Goal: Information Seeking & Learning: Learn about a topic

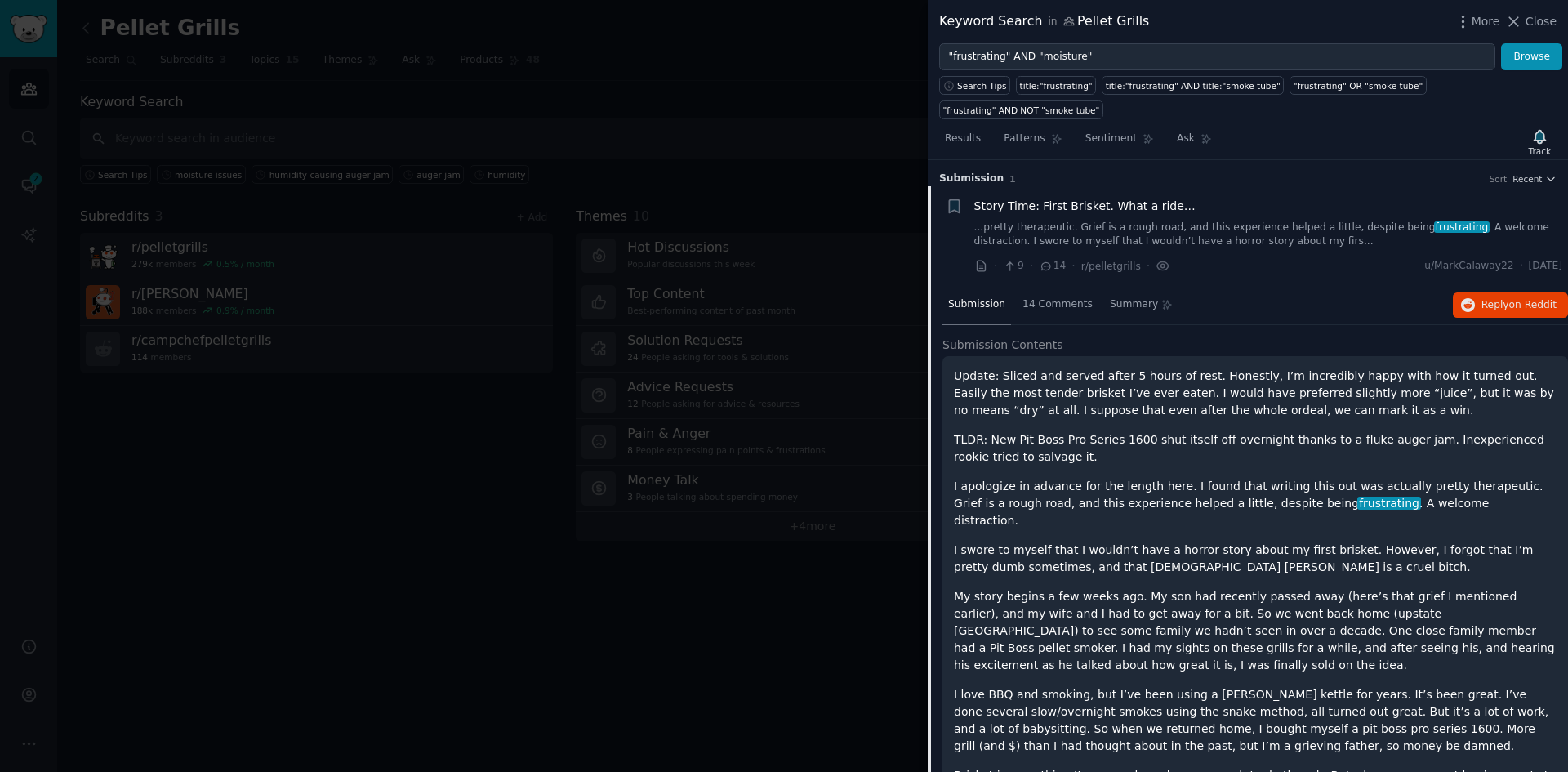
scroll to position [26, 0]
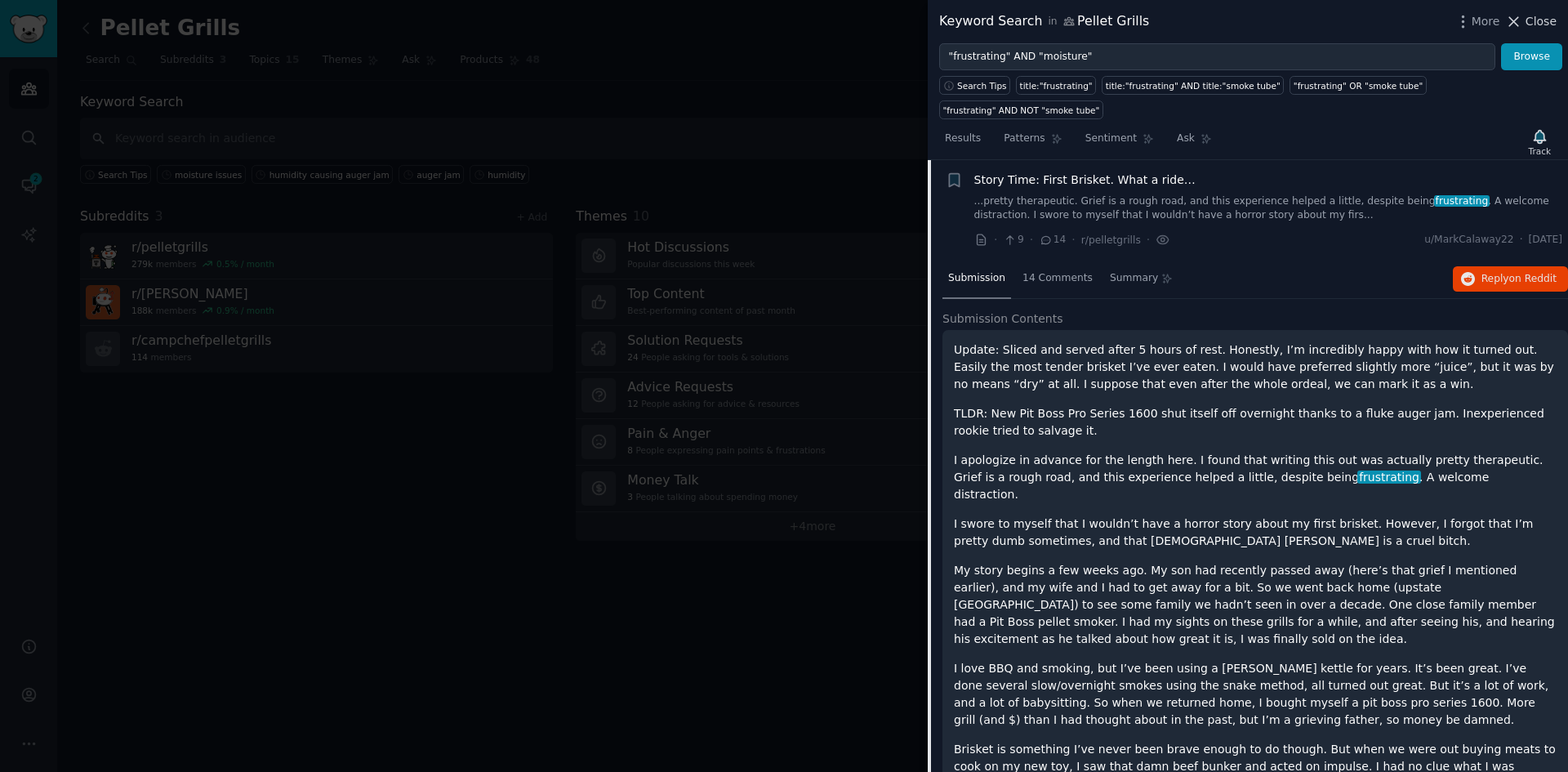
click at [1542, 19] on span "Close" at bounding box center [1541, 22] width 31 height 17
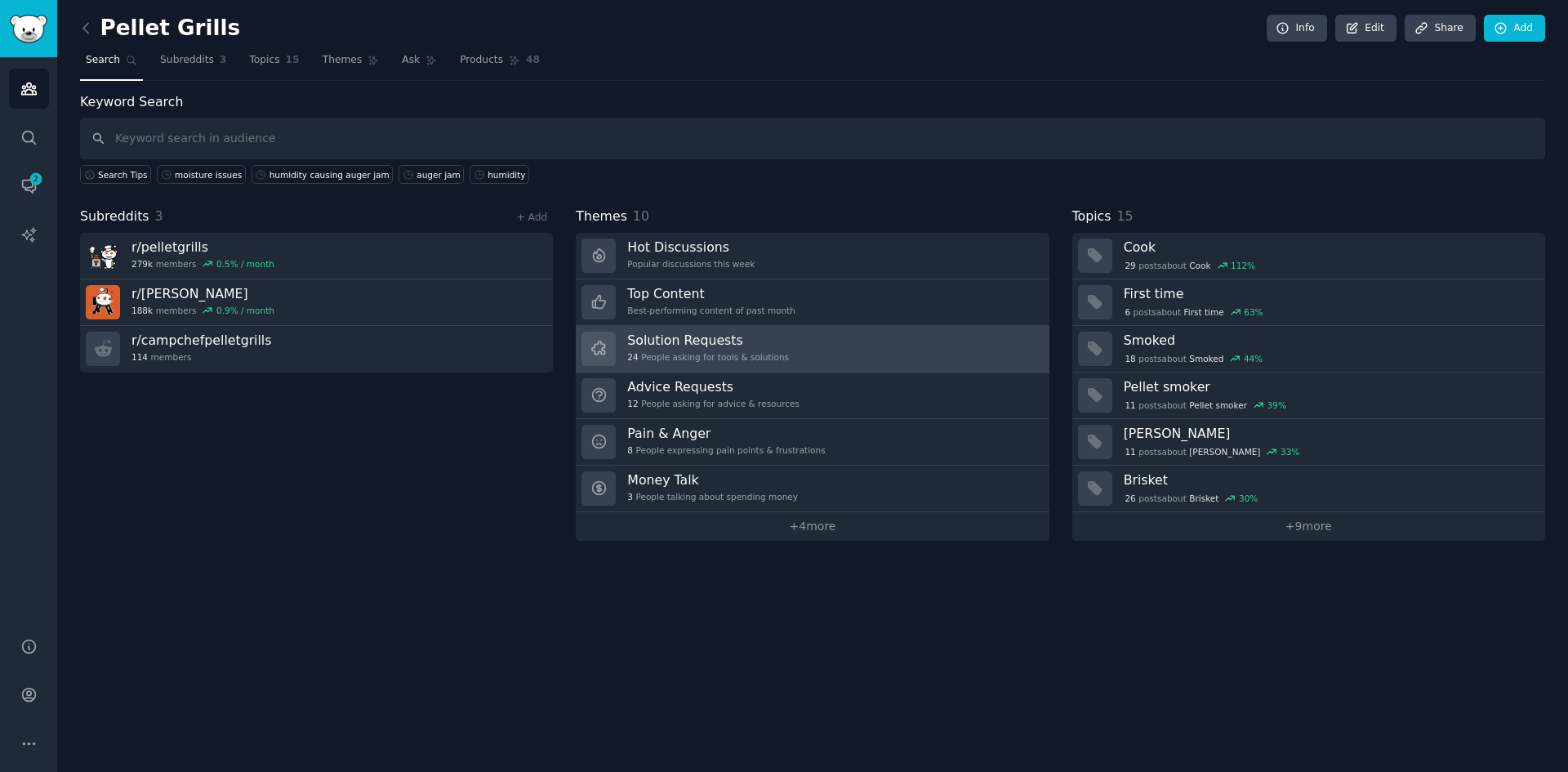
click at [676, 349] on div "Solution Requests 24 People asking for tools & solutions" at bounding box center [708, 349] width 162 height 34
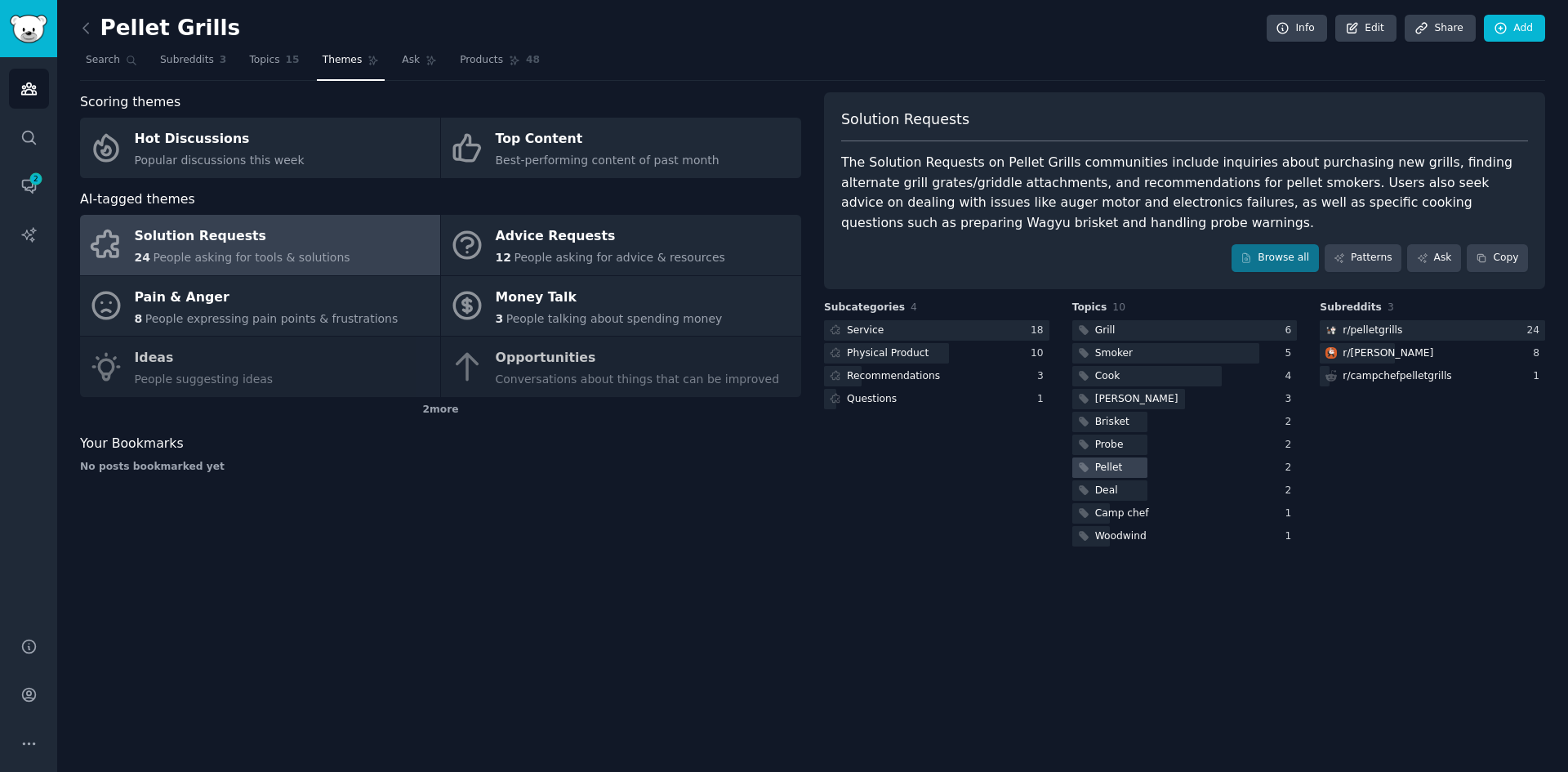
click at [1123, 469] on div at bounding box center [1109, 468] width 75 height 21
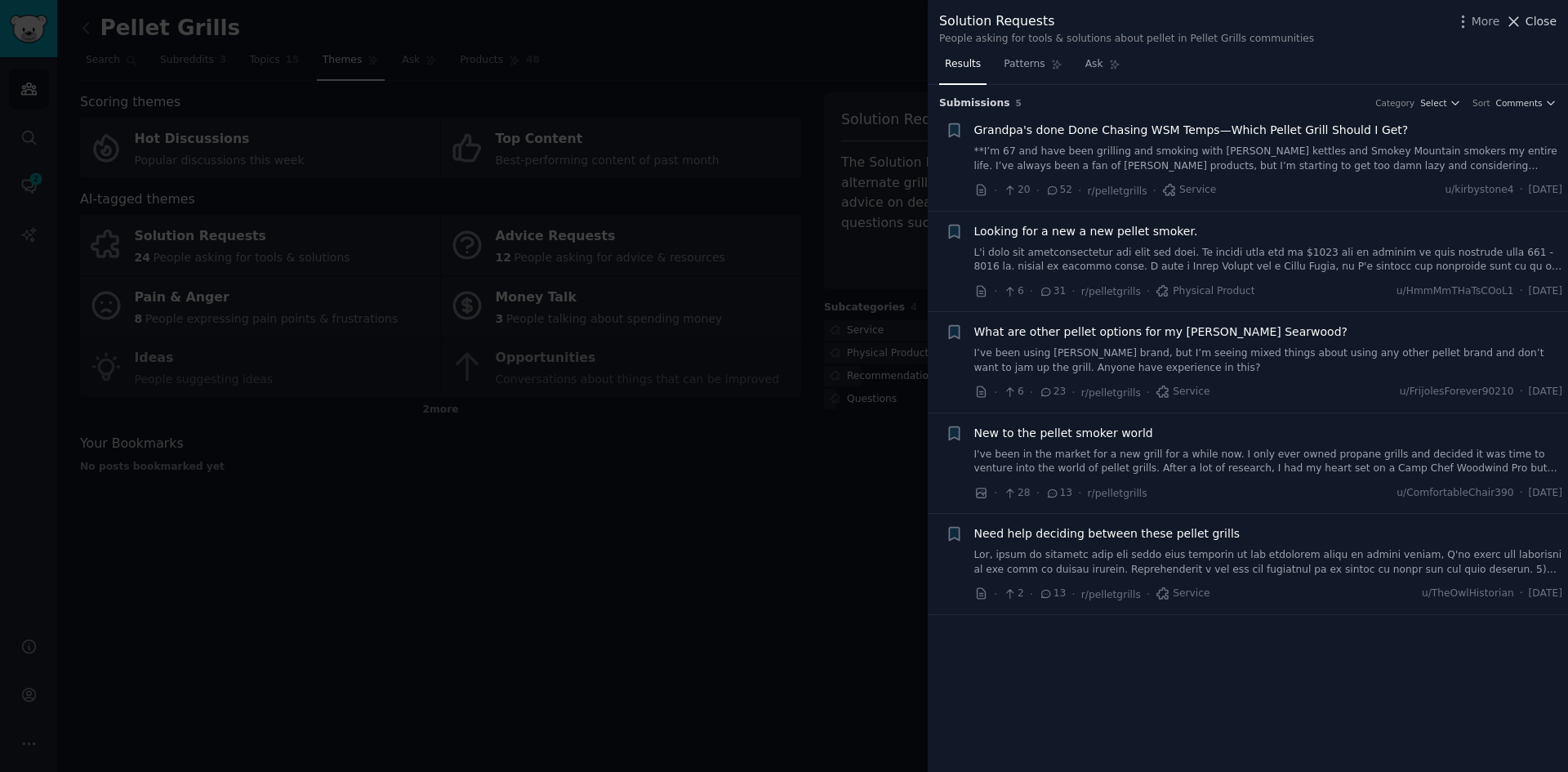
click at [1528, 22] on button "Close" at bounding box center [1531, 22] width 52 height 17
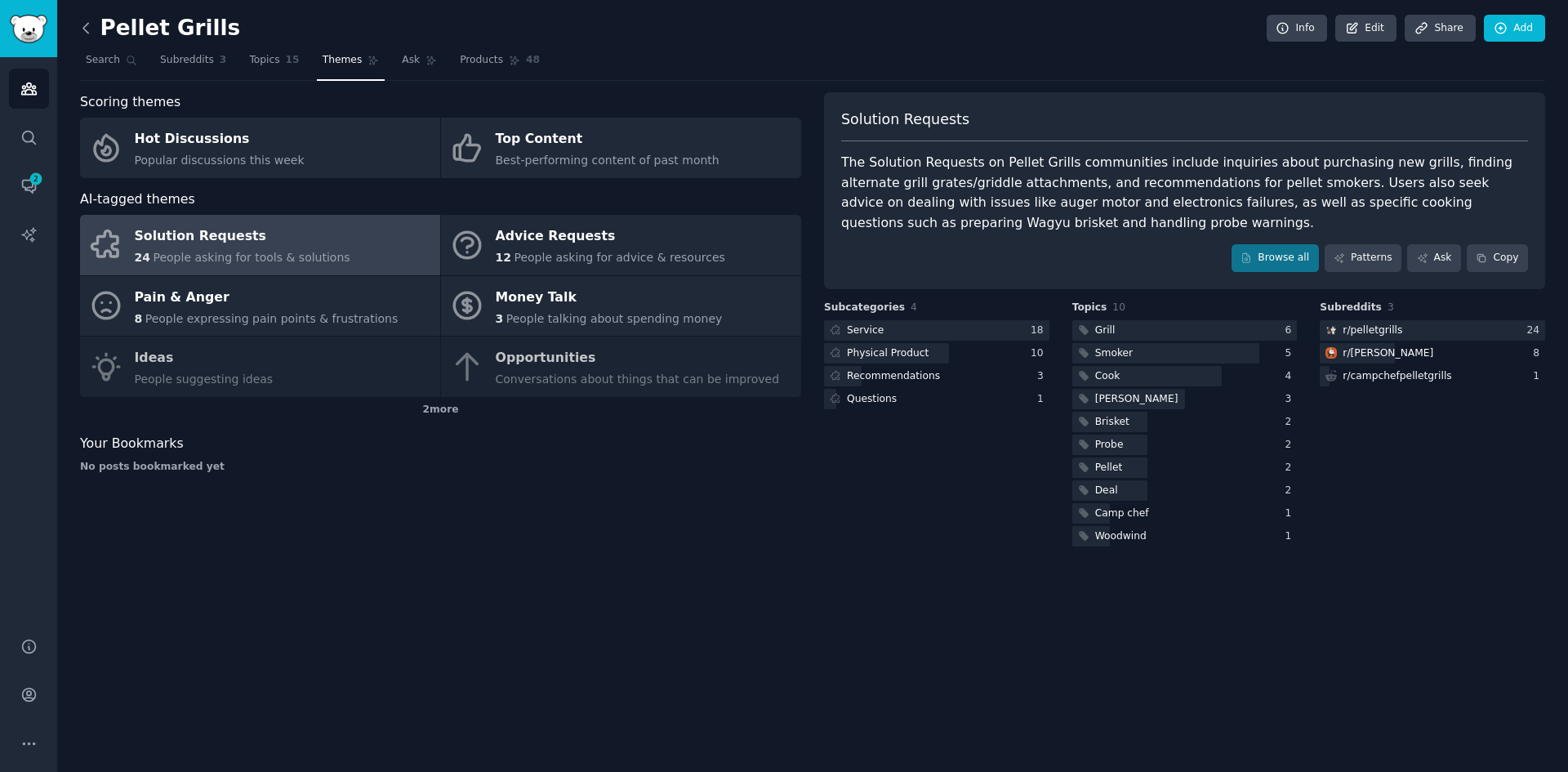
click at [83, 31] on icon at bounding box center [86, 28] width 17 height 17
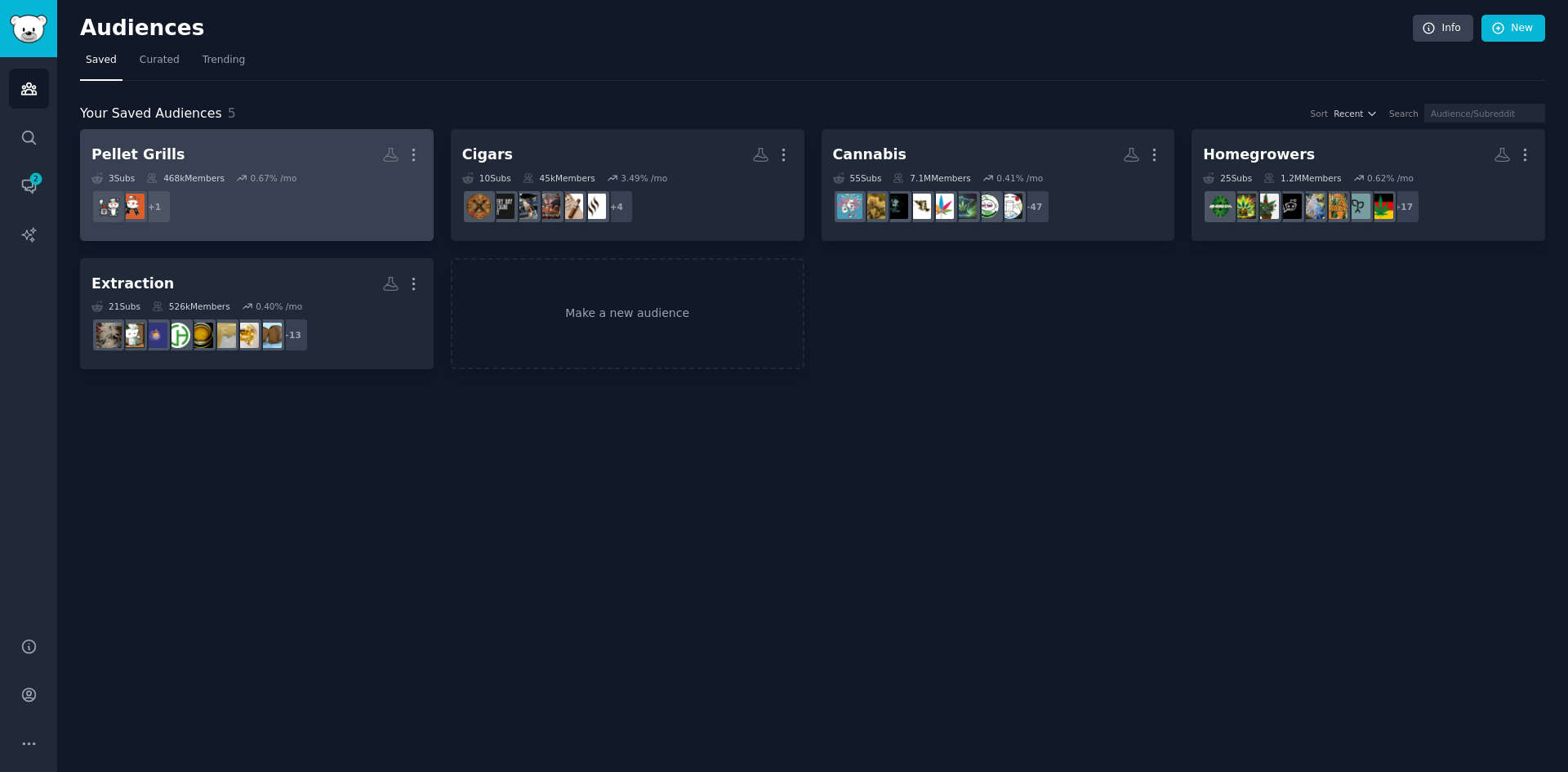
click at [257, 157] on h2 "Pellet Grills More" at bounding box center [256, 154] width 330 height 28
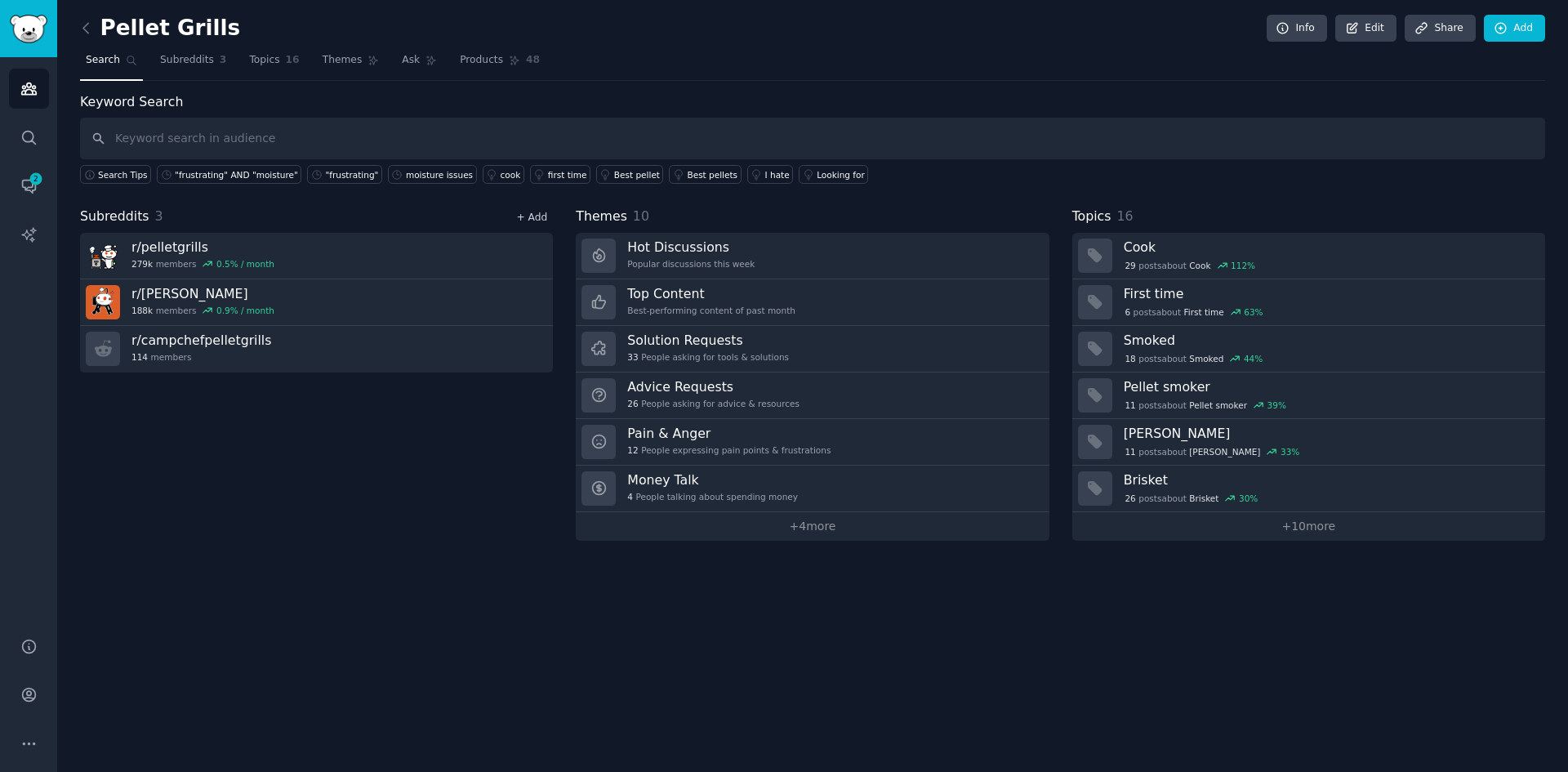
click at [538, 217] on link "+ Add" at bounding box center [532, 217] width 31 height 11
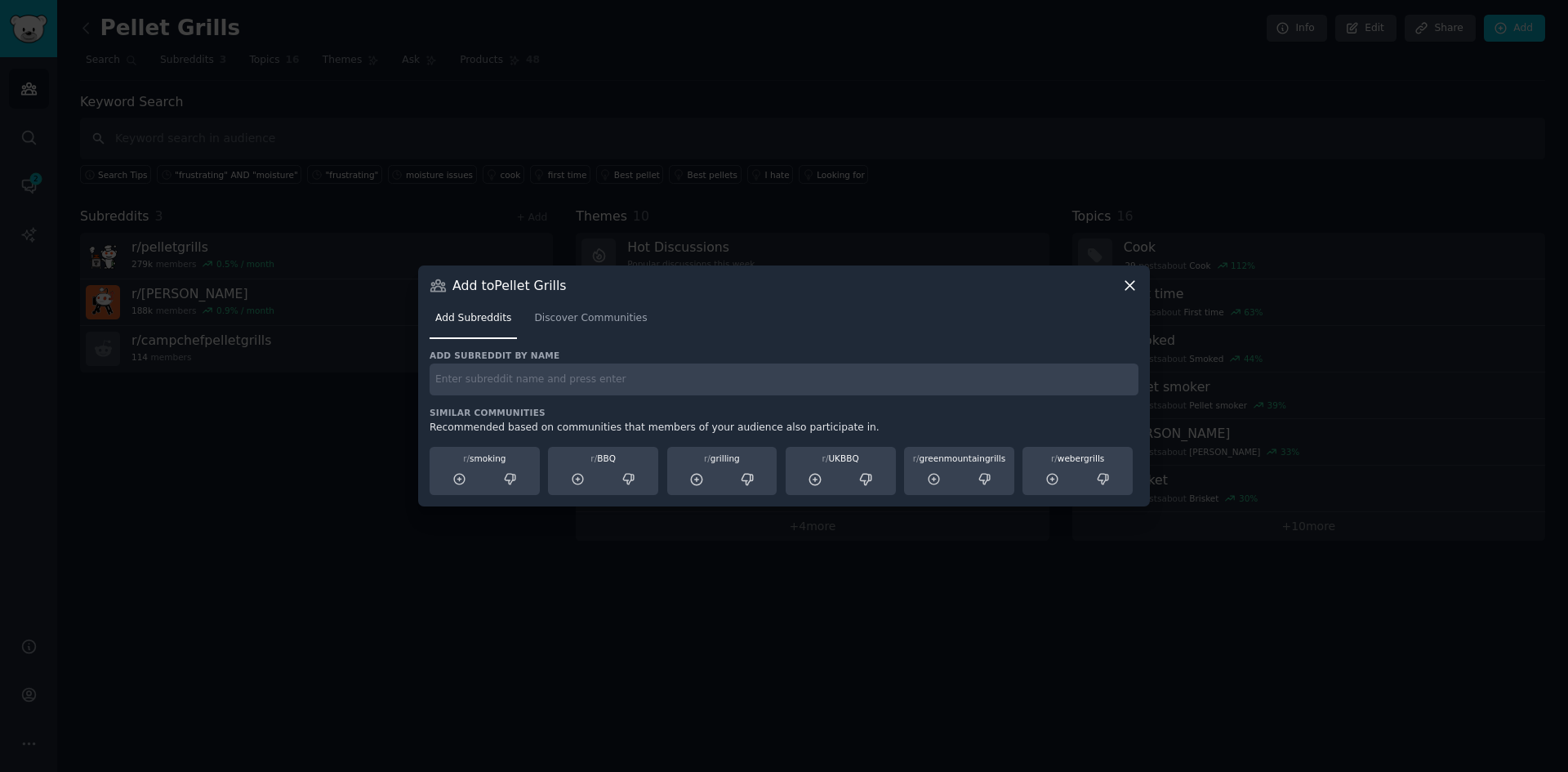
click at [509, 385] on input "text" at bounding box center [784, 379] width 709 height 32
type input "r/smoking"
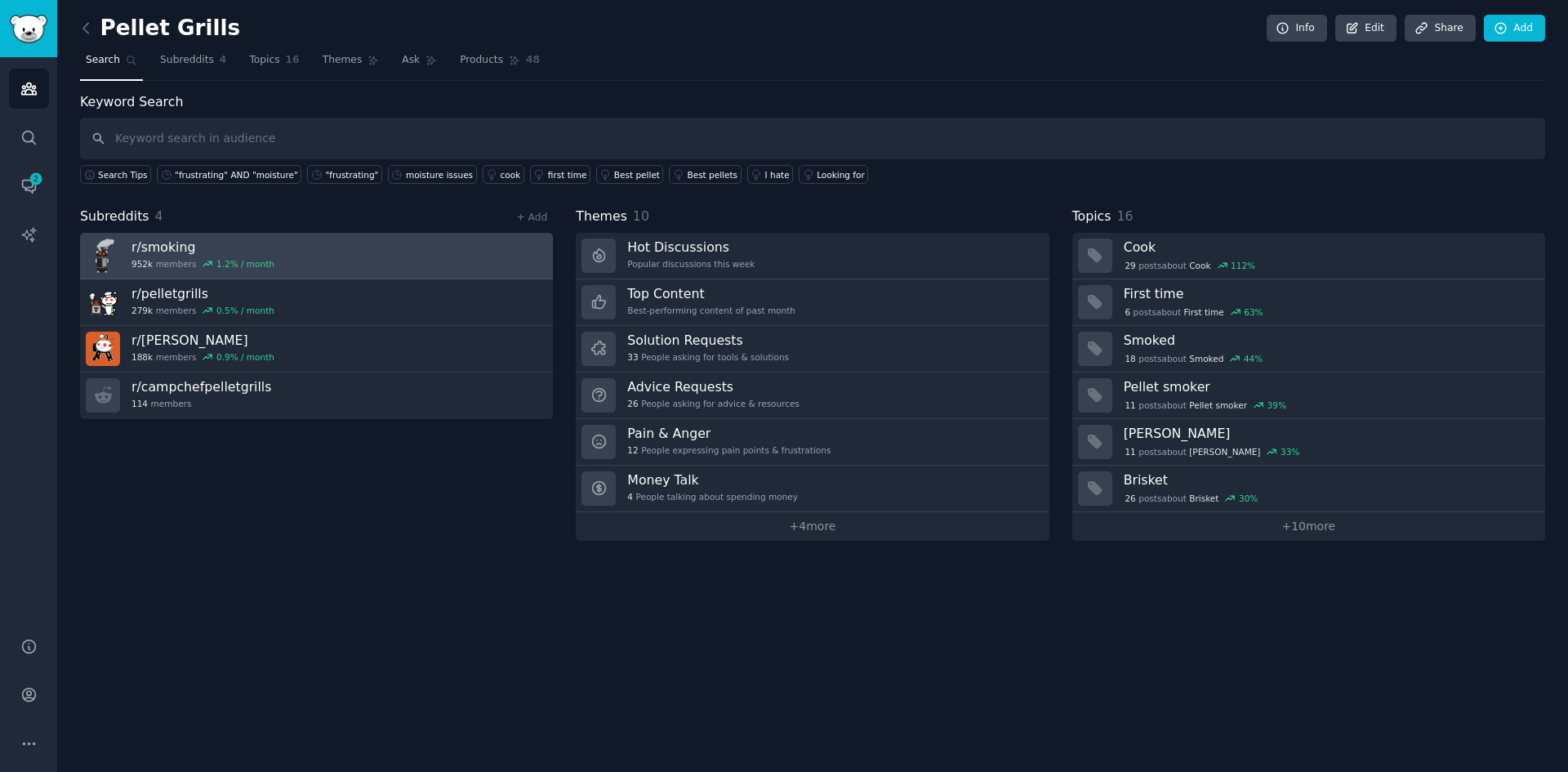
click at [341, 256] on link "r/ smoking 952k members 1.2 % / month" at bounding box center [317, 256] width 473 height 46
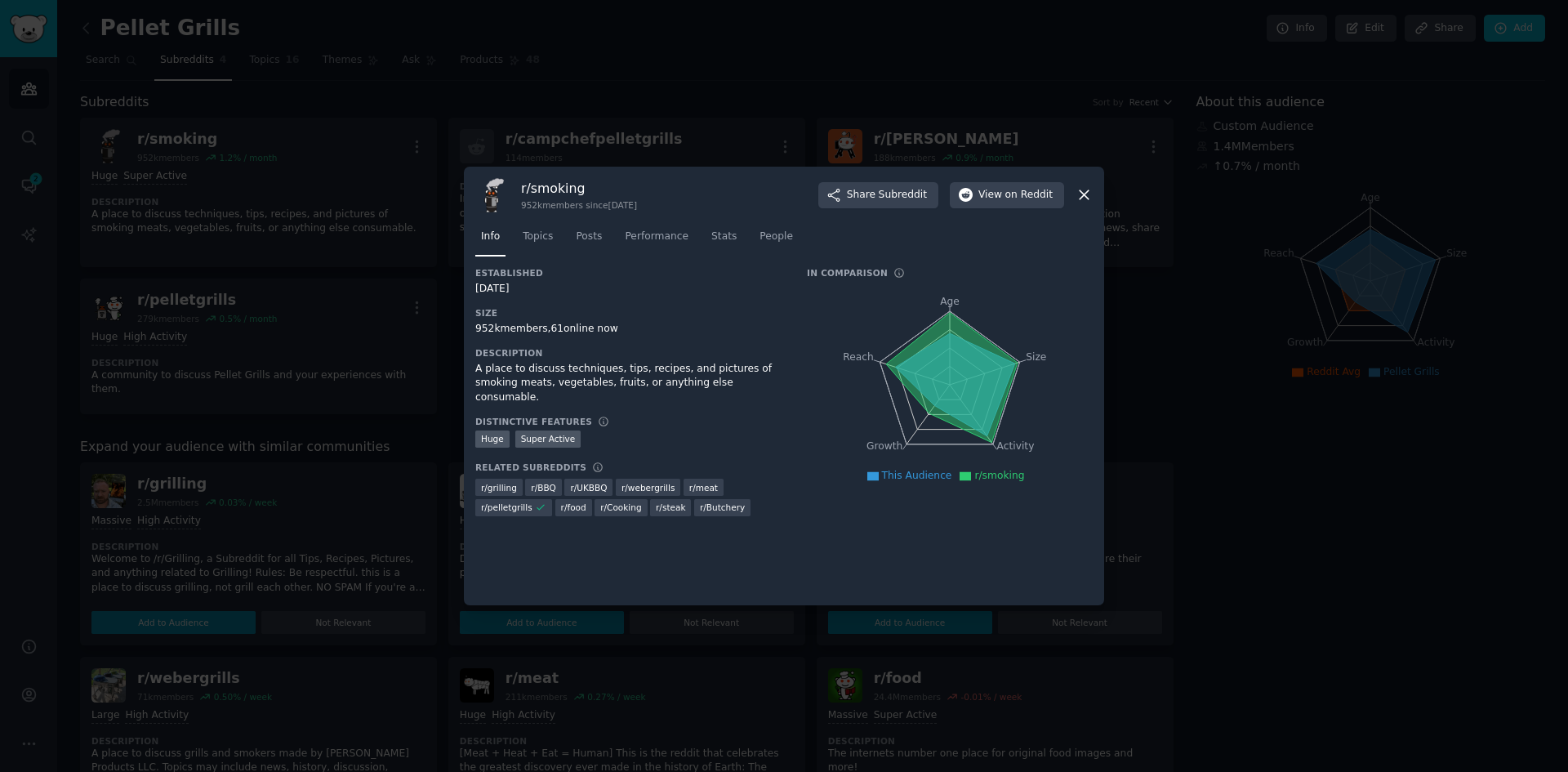
click at [1088, 188] on icon at bounding box center [1084, 195] width 17 height 17
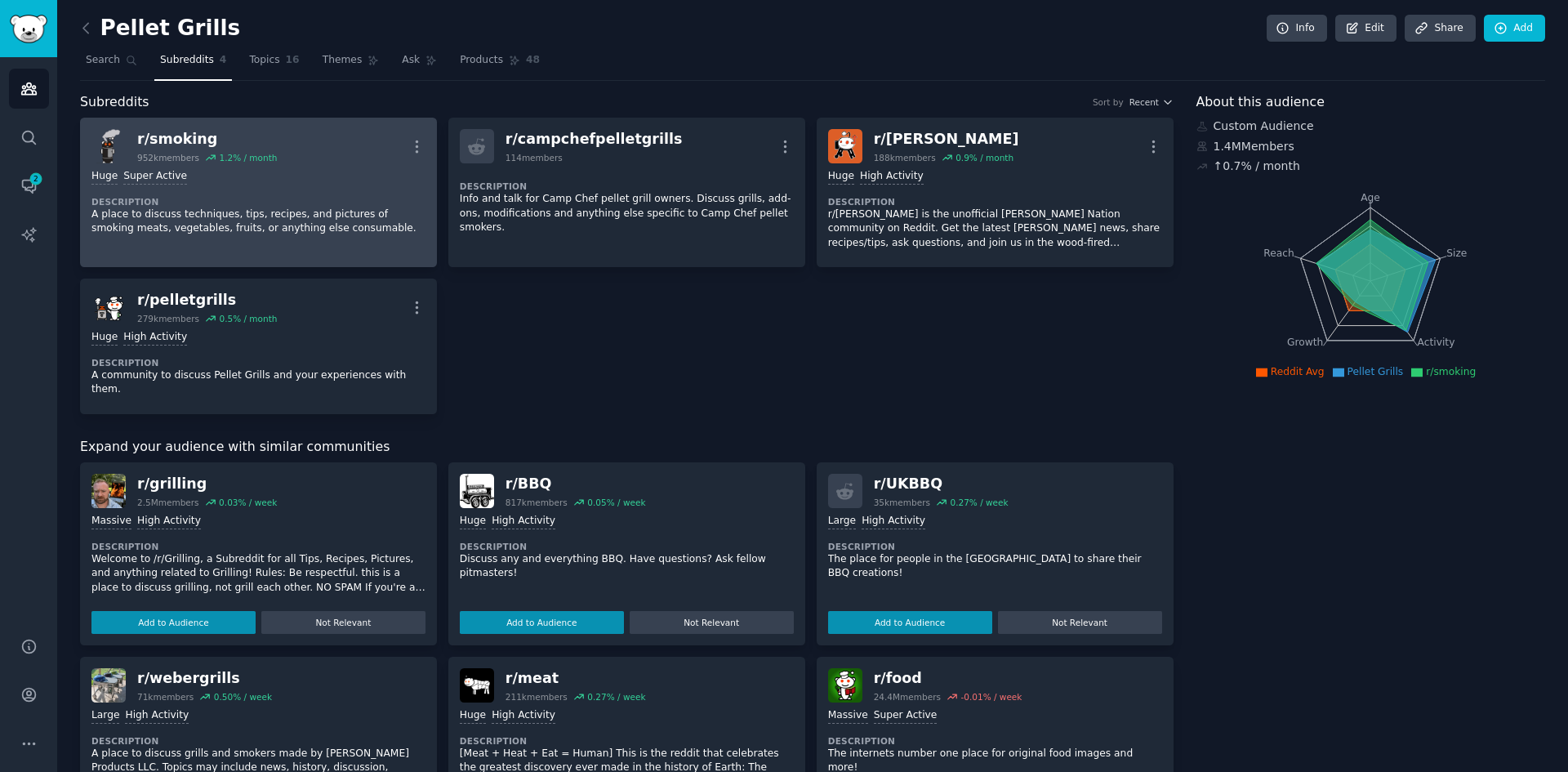
click at [330, 152] on div "r/ smoking 952k members 1.2 % / month More" at bounding box center [258, 146] width 334 height 34
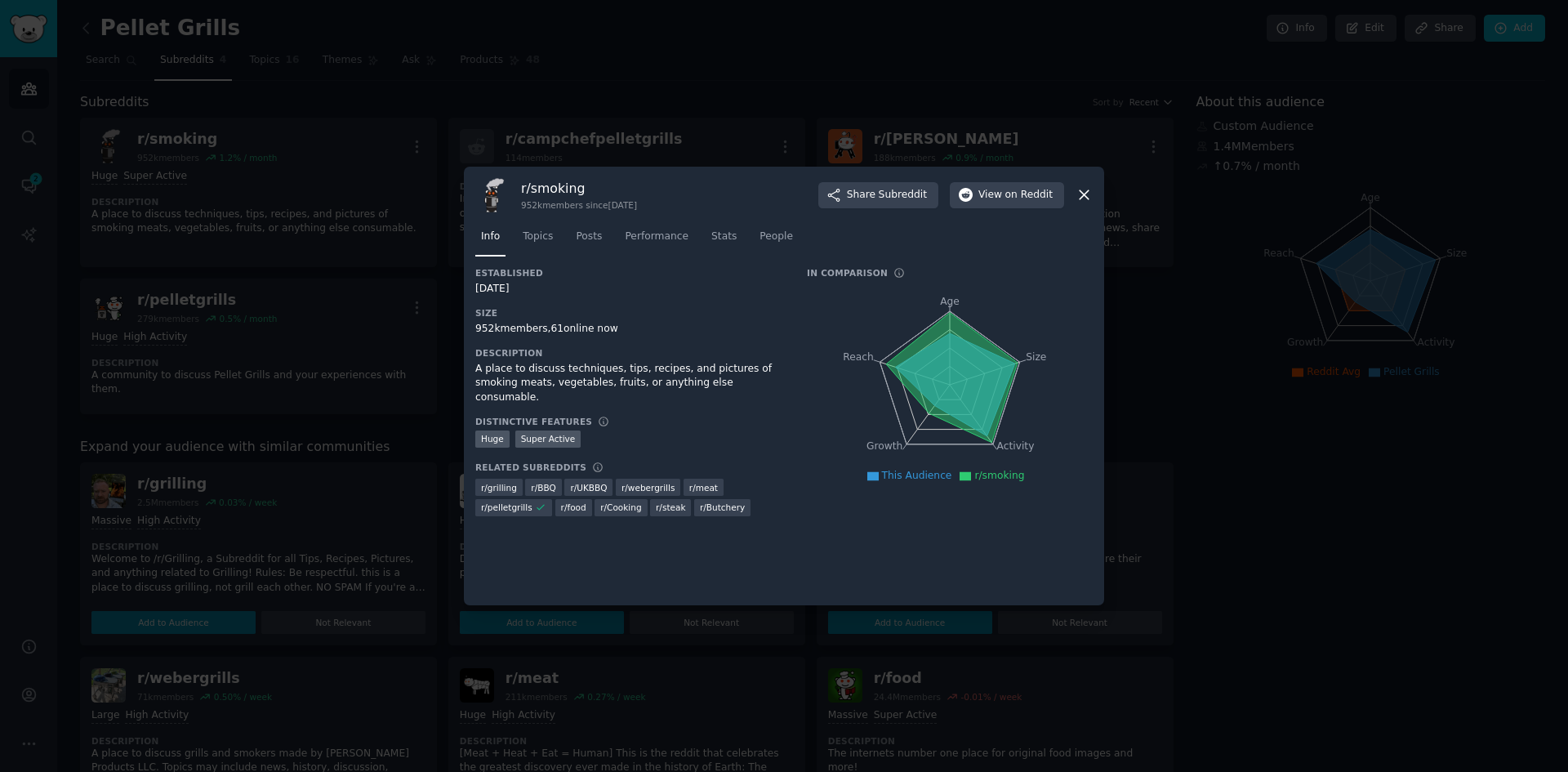
click at [1084, 195] on icon at bounding box center [1084, 195] width 9 height 9
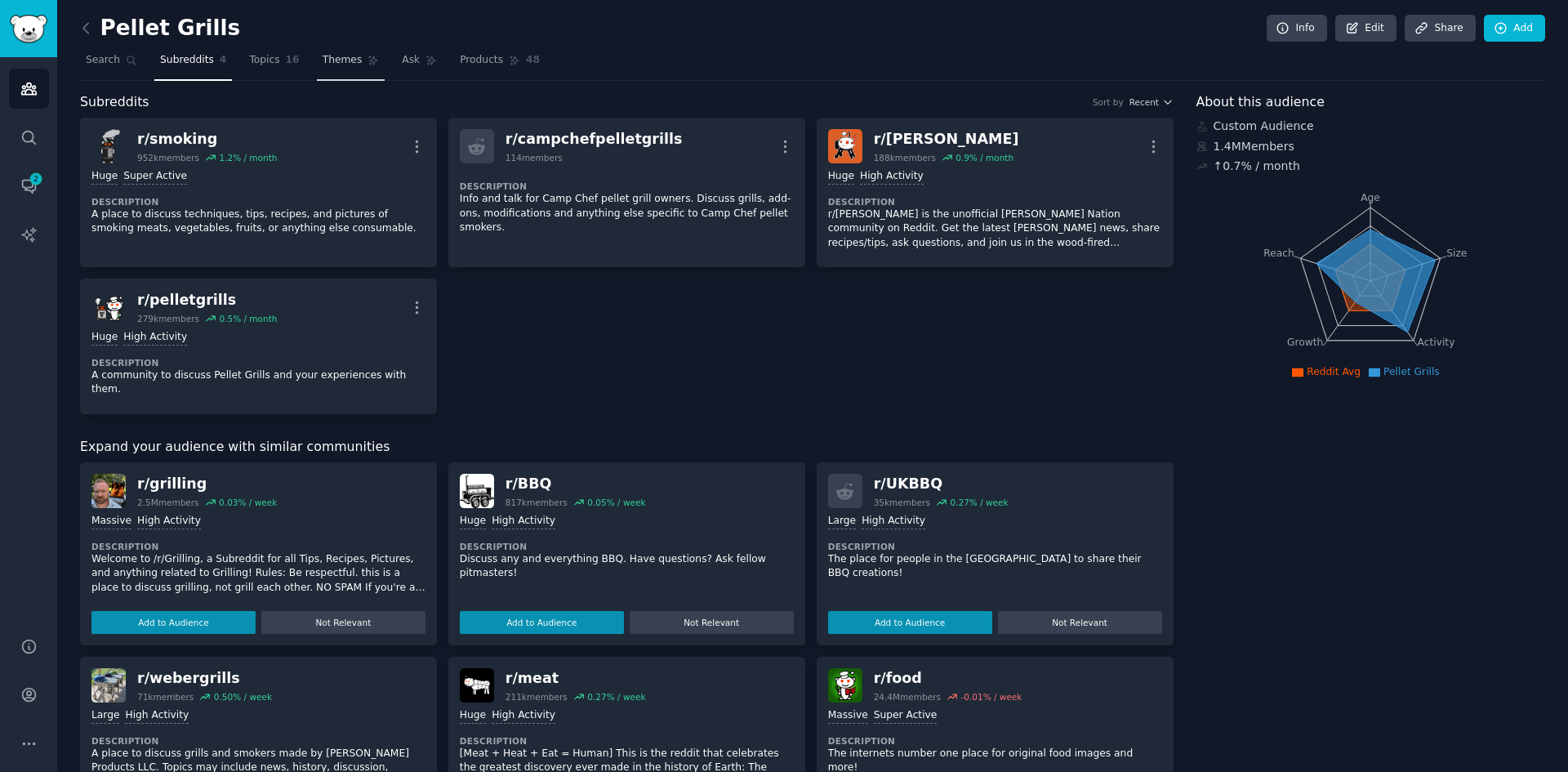
click at [323, 63] on span "Themes" at bounding box center [343, 60] width 40 height 15
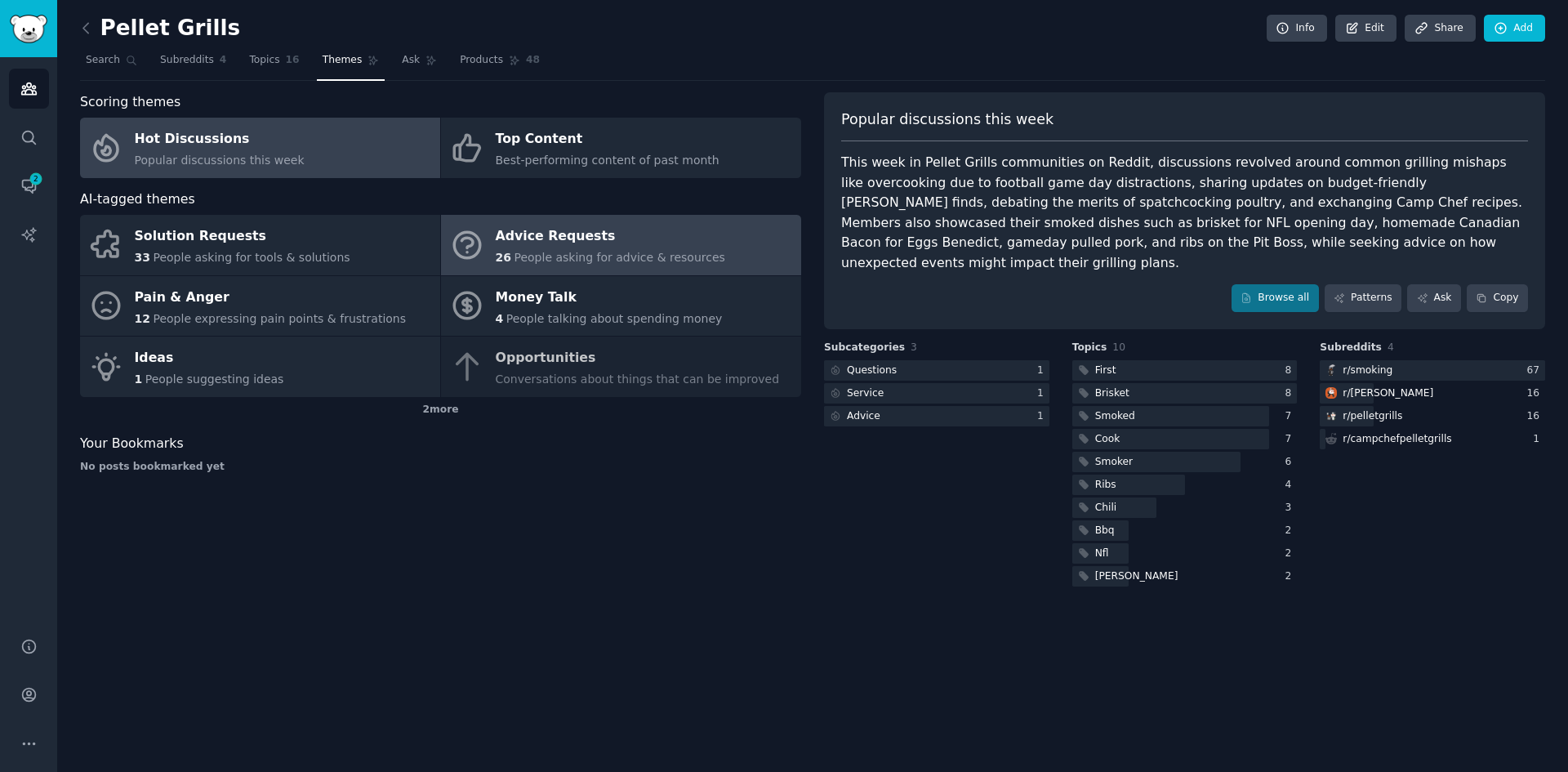
click at [681, 237] on div "Advice Requests" at bounding box center [610, 237] width 230 height 26
